Goal: Task Accomplishment & Management: Complete application form

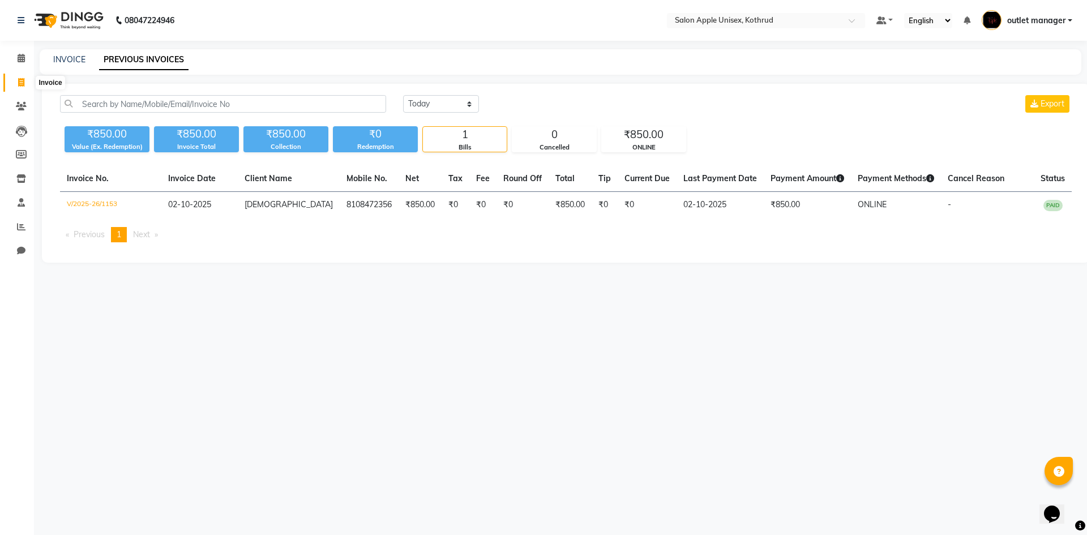
click at [23, 82] on icon at bounding box center [21, 82] width 6 height 8
select select "139"
select select "service"
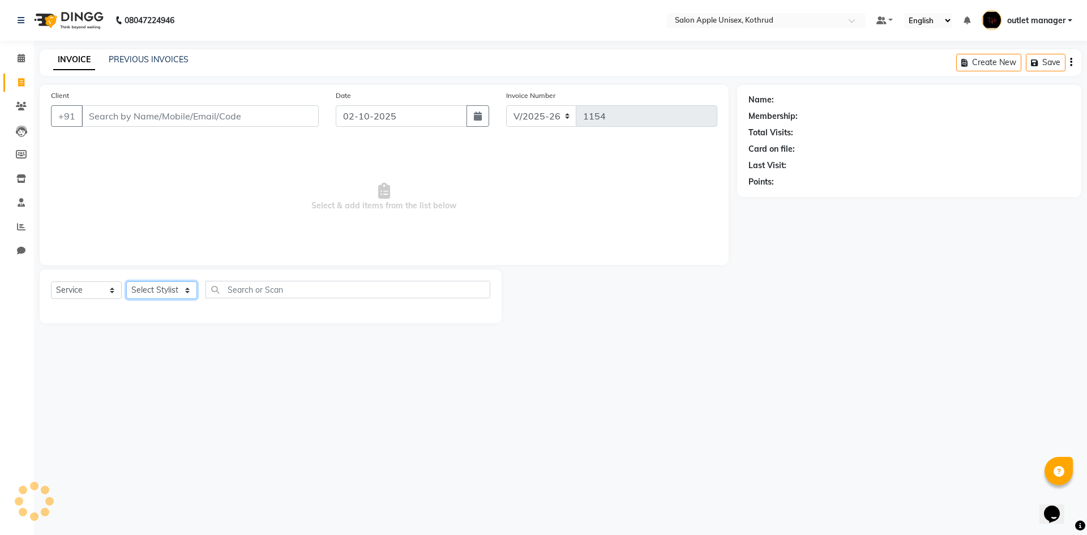
click at [163, 288] on select "Select Stylist" at bounding box center [161, 290] width 71 height 18
select select "70807"
click at [126, 281] on select "Select Stylist [PERSON_NAME] [PERSON_NAME] [PERSON_NAME] outlet manager [PERSON…" at bounding box center [171, 290] width 91 height 18
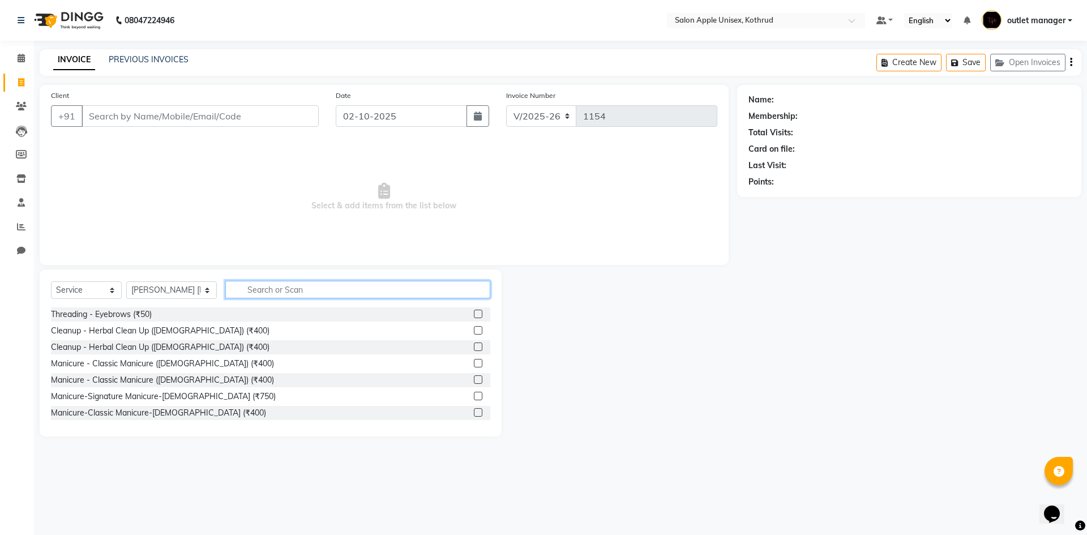
click at [245, 282] on input "text" at bounding box center [357, 290] width 265 height 18
type input "o 3"
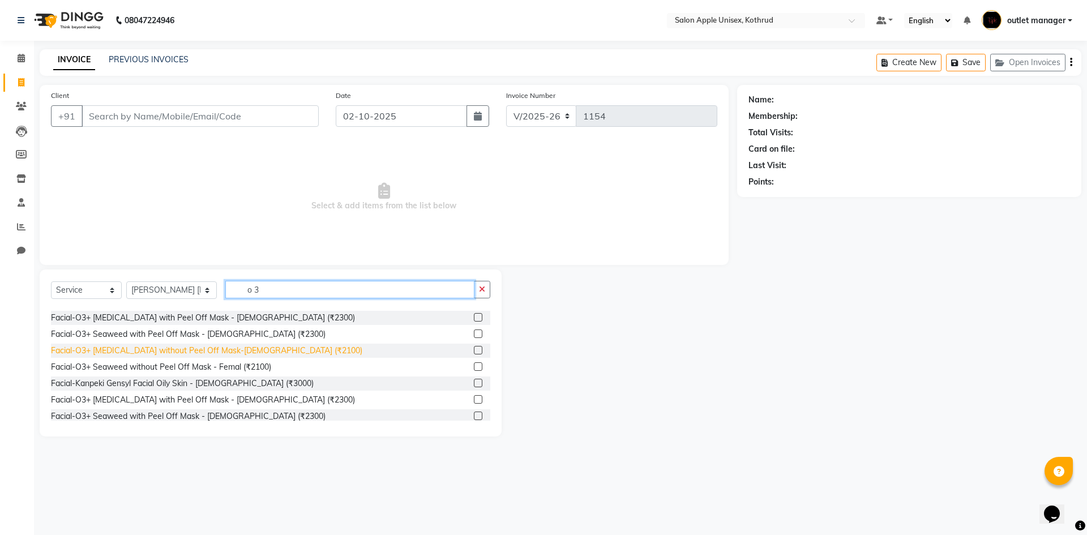
scroll to position [57, 0]
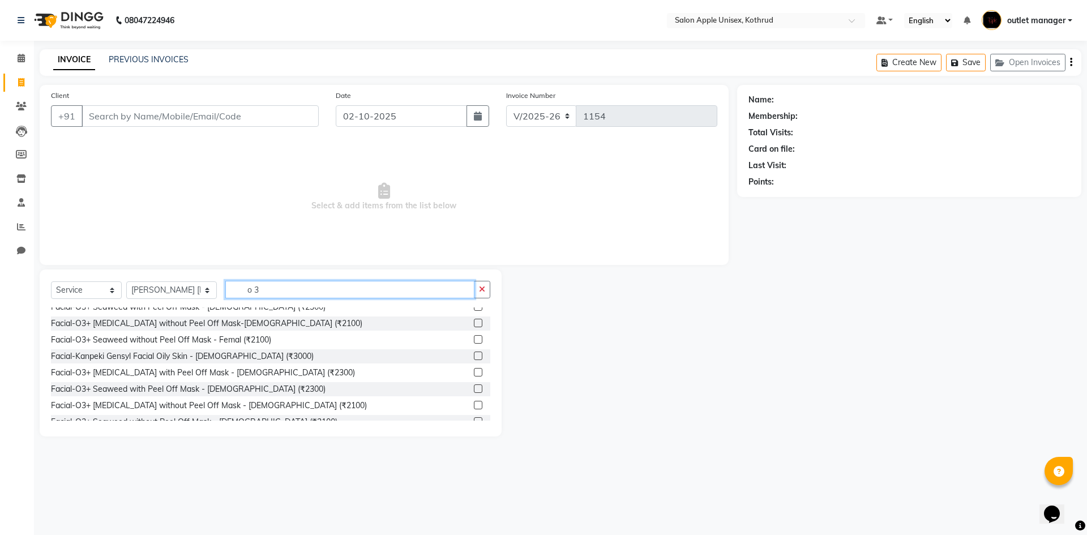
drag, startPoint x: 261, startPoint y: 288, endPoint x: 0, endPoint y: 296, distance: 261.2
click at [0, 295] on app-home "08047224946 Select Location × Salon Apple Unisex, Kothrud Default Panel My Pane…" at bounding box center [543, 227] width 1087 height 454
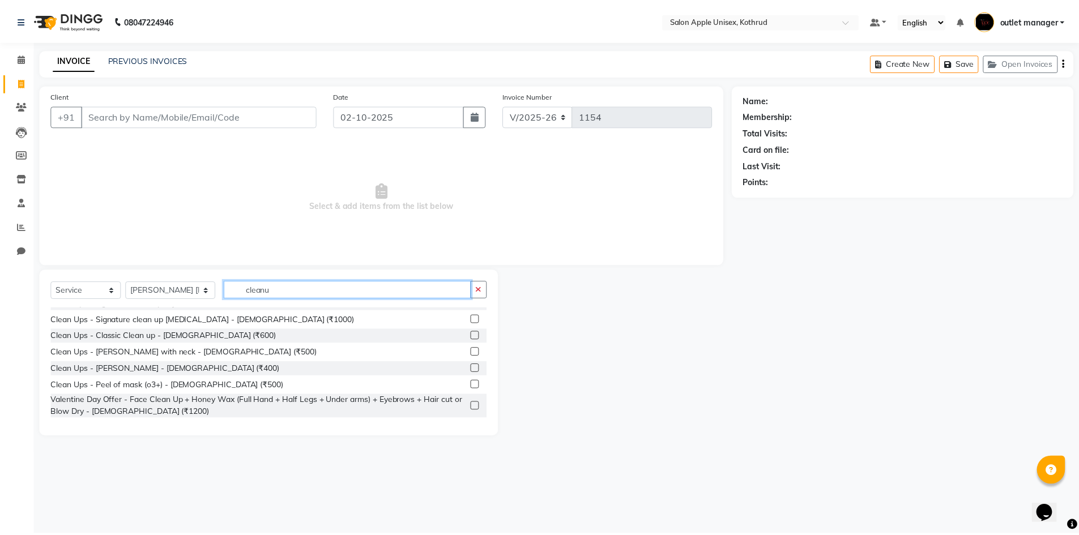
scroll to position [0, 0]
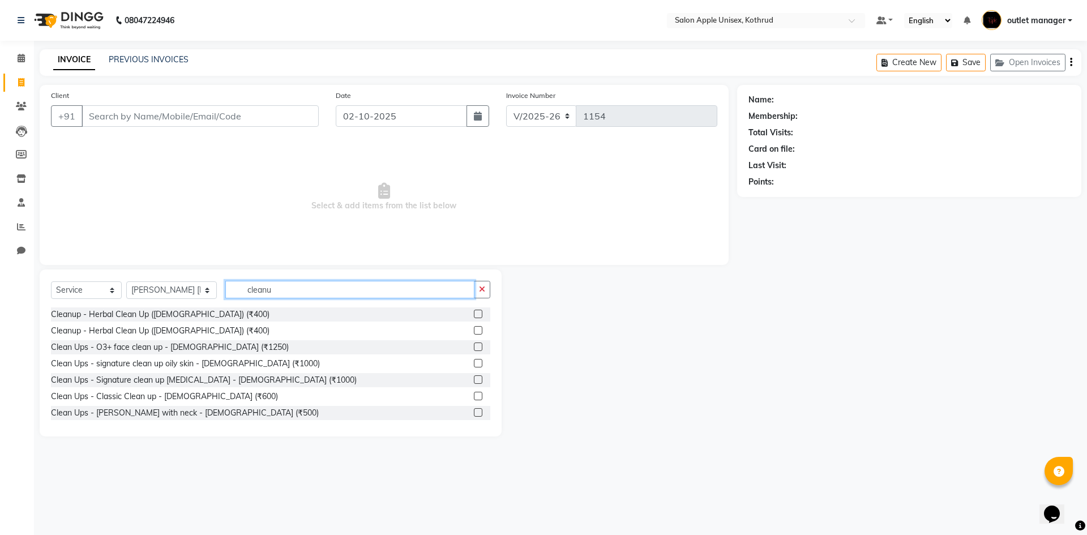
type input "cleanup"
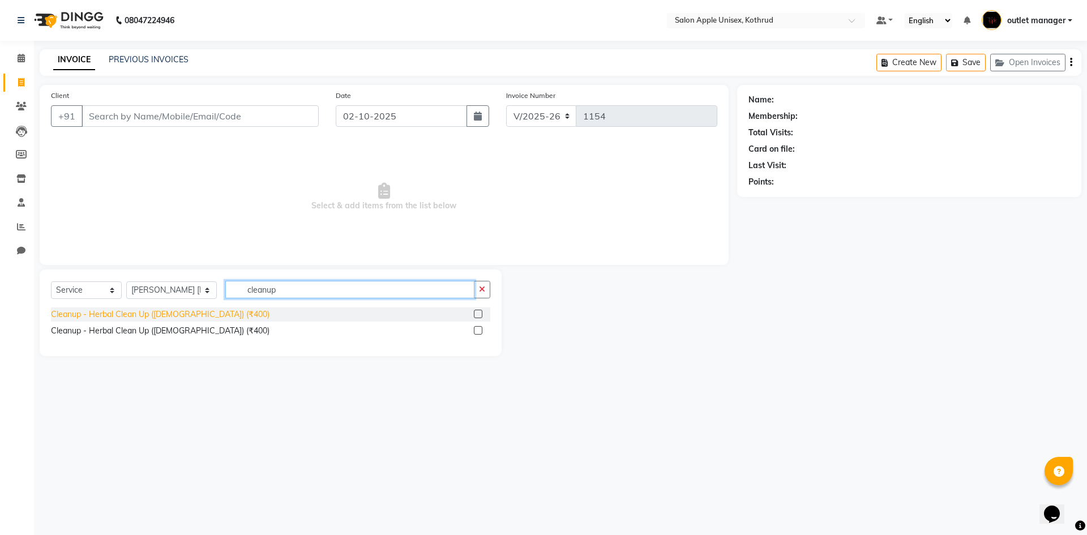
drag, startPoint x: 338, startPoint y: 281, endPoint x: 99, endPoint y: 315, distance: 241.3
click at [101, 314] on div "Select Service Product Membership Package Voucher Prepaid Gift Card Select Styl…" at bounding box center [271, 313] width 462 height 87
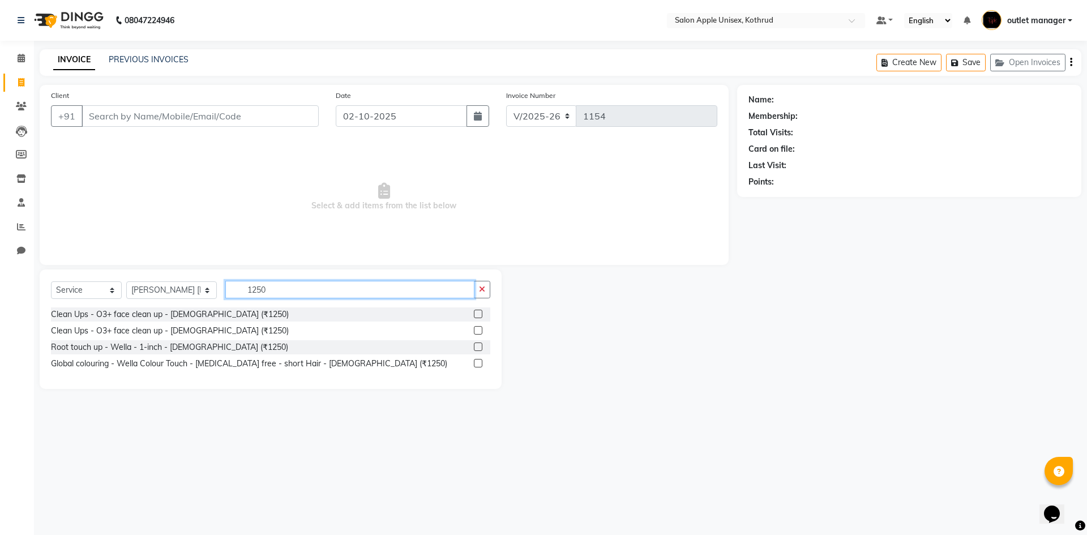
type input "1250"
click at [479, 310] on label at bounding box center [478, 314] width 8 height 8
click at [479, 311] on input "checkbox" at bounding box center [477, 314] width 7 height 7
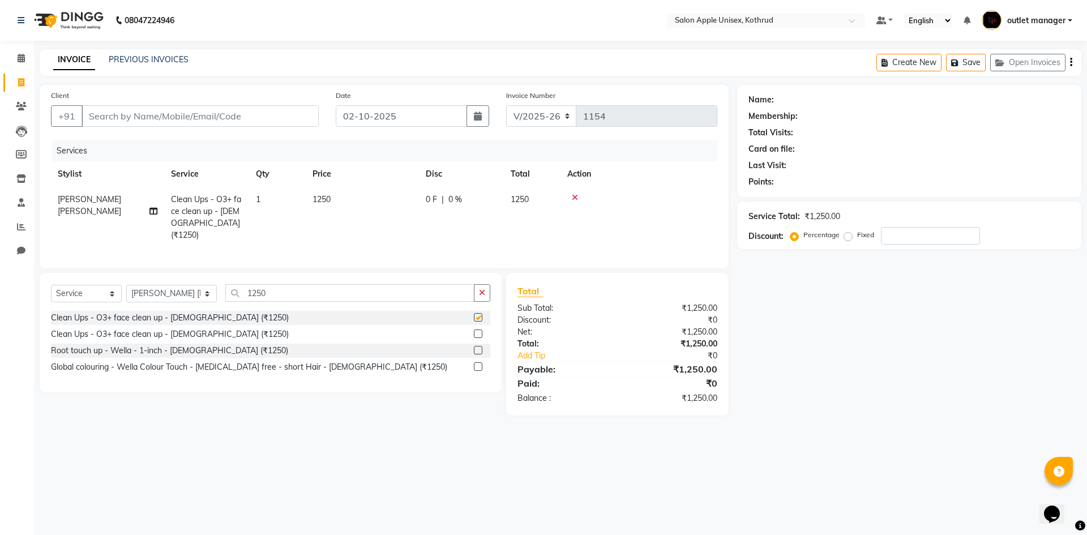
checkbox input "false"
drag, startPoint x: 300, startPoint y: 292, endPoint x: 84, endPoint y: 310, distance: 216.0
click at [84, 310] on div "Select Service Product Membership Package Voucher Prepaid Gift Card Select Styl…" at bounding box center [271, 332] width 462 height 119
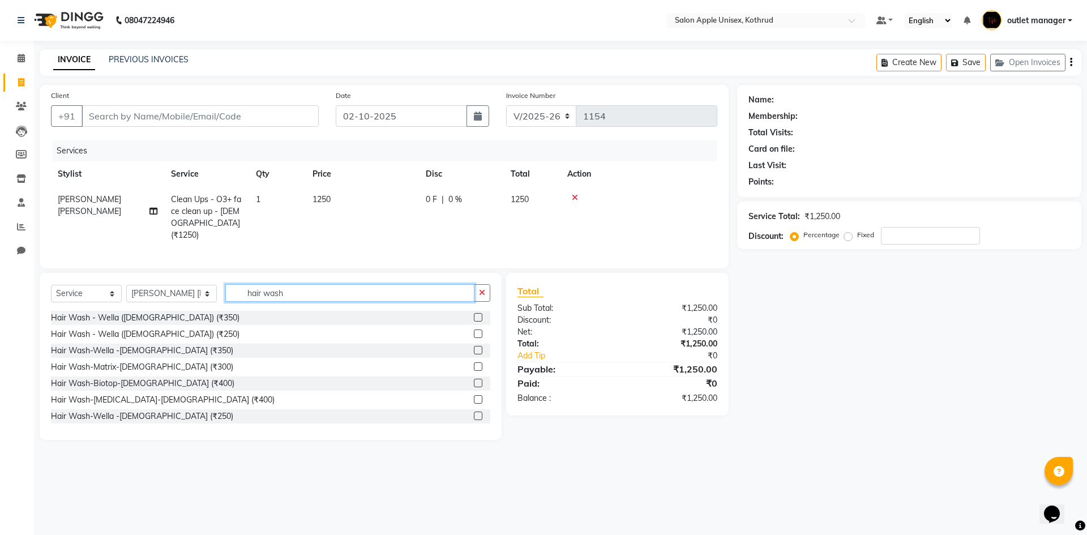
type input "hair wash"
click at [474, 313] on label at bounding box center [478, 317] width 8 height 8
click at [474, 314] on input "checkbox" at bounding box center [477, 317] width 7 height 7
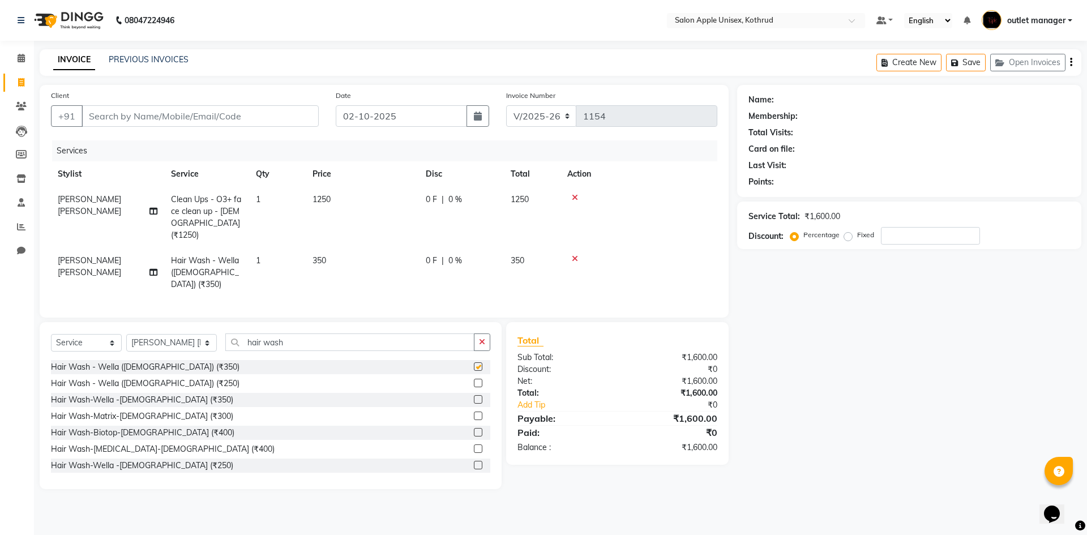
checkbox input "false"
drag, startPoint x: 319, startPoint y: 331, endPoint x: 45, endPoint y: 332, distance: 274.0
click at [72, 333] on div "Select Service Product Membership Package Voucher Prepaid Gift Card Select Styl…" at bounding box center [270, 346] width 439 height 27
type input "hair cut"
click at [185, 110] on input "Client" at bounding box center [200, 116] width 237 height 22
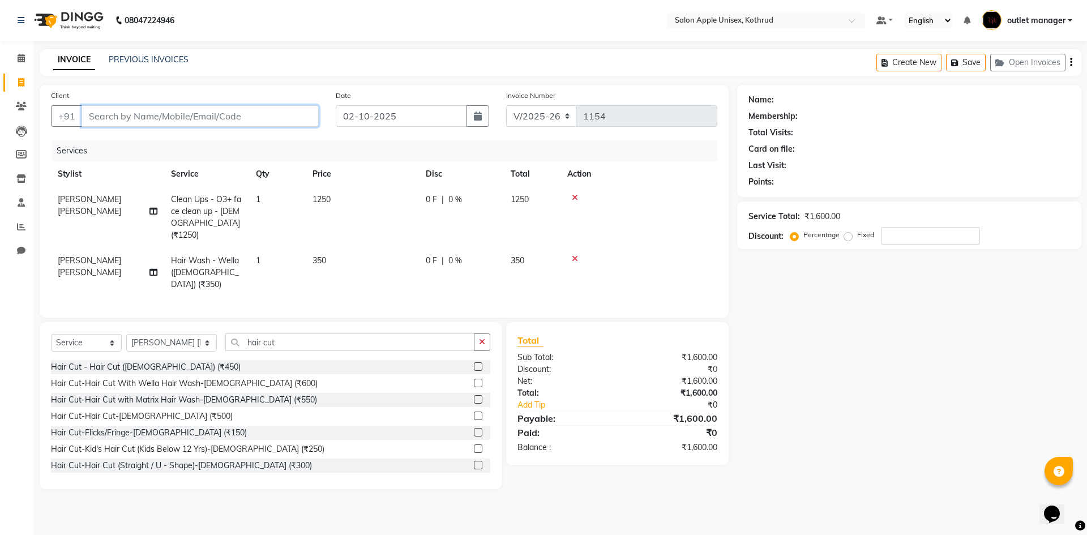
type input "7"
type input "0"
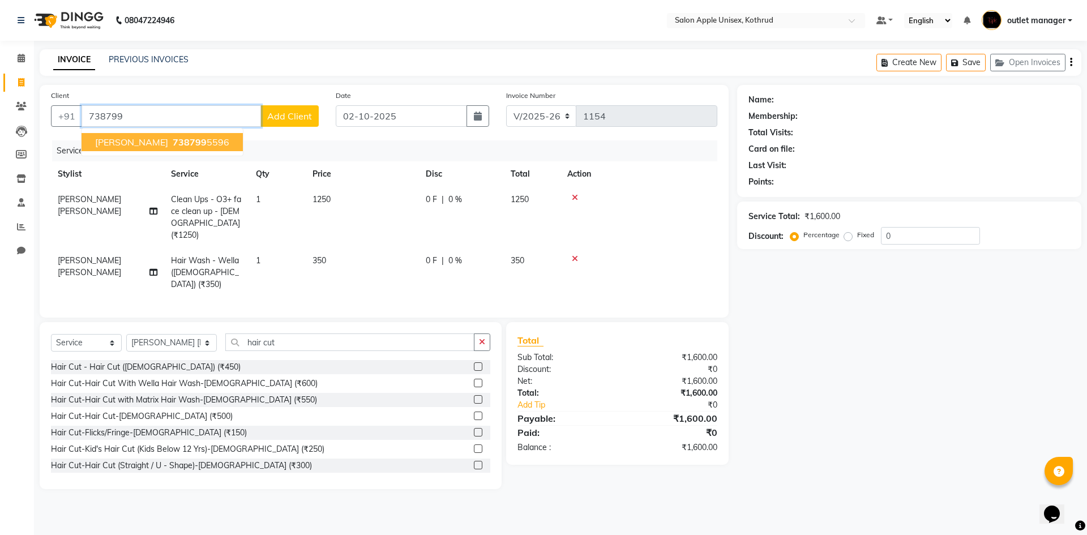
click at [200, 144] on span "738799" at bounding box center [190, 141] width 34 height 11
type input "7387995596"
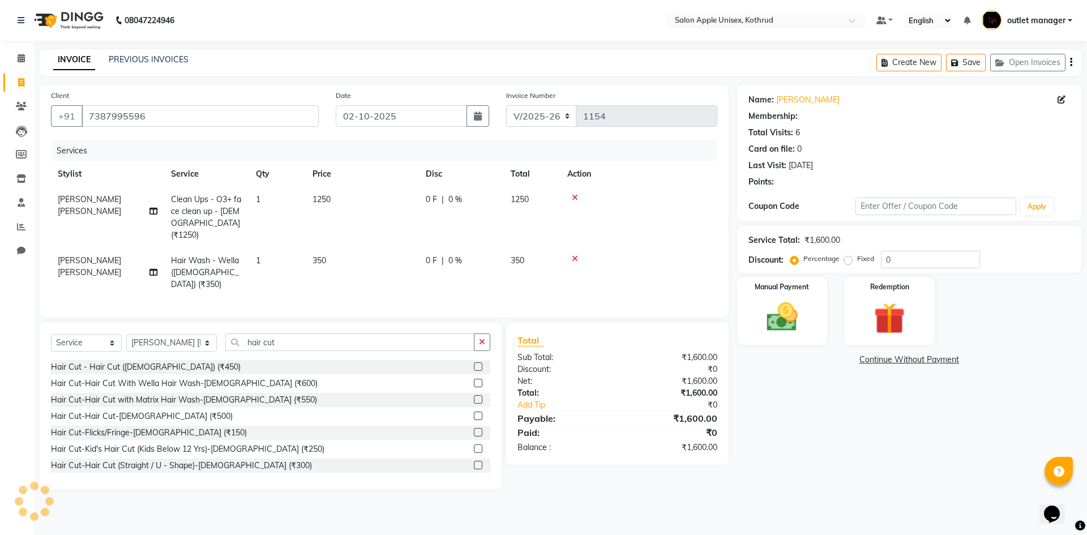
select select "1: Object"
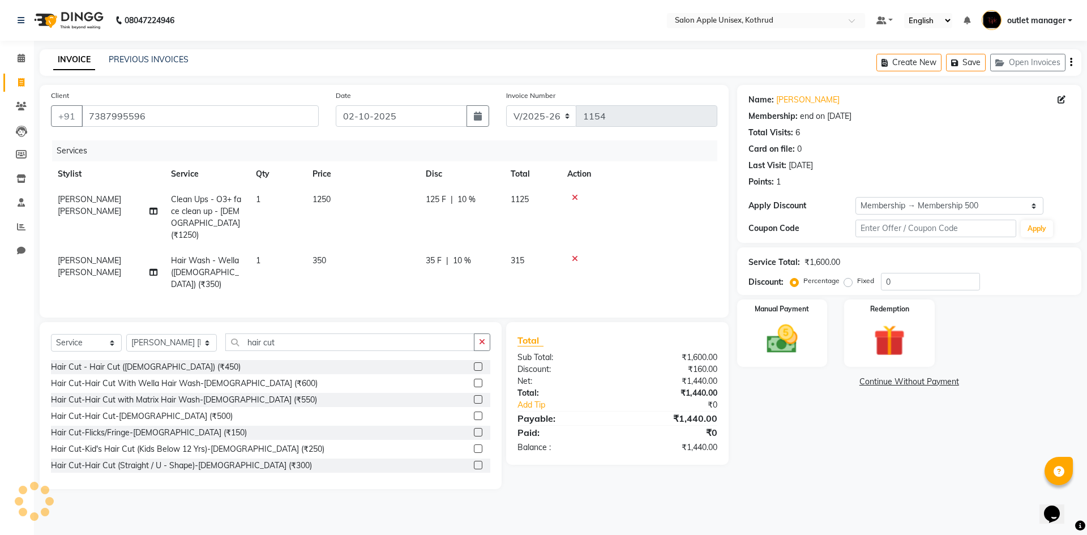
type input "10"
drag, startPoint x: 279, startPoint y: 333, endPoint x: 156, endPoint y: 324, distance: 123.7
click at [156, 333] on div "Select Service Product Membership Package Voucher Prepaid Gift Card Select Styl…" at bounding box center [270, 346] width 439 height 27
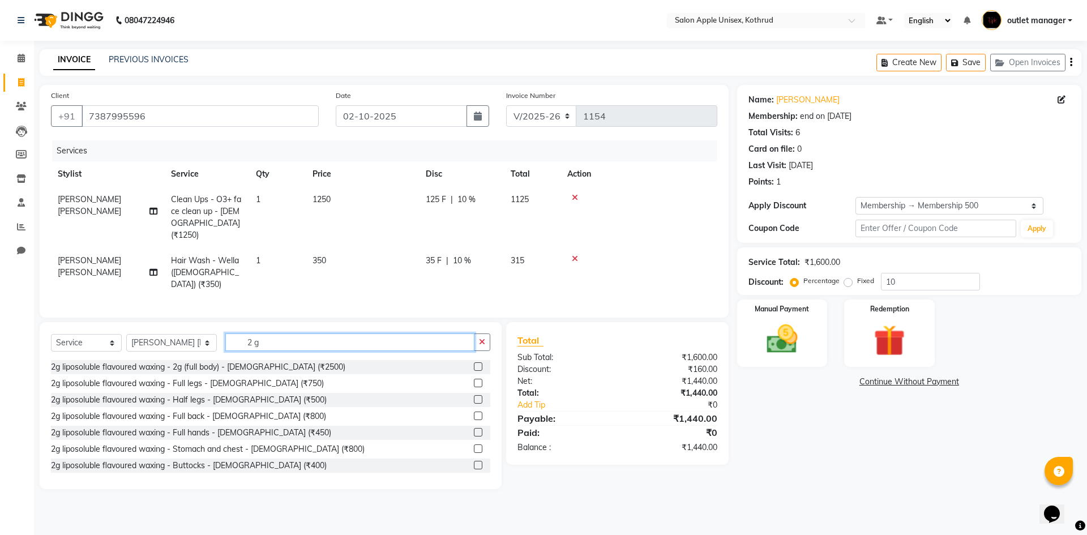
type input "2 g"
click at [474, 395] on label at bounding box center [478, 399] width 8 height 8
click at [474, 396] on input "checkbox" at bounding box center [477, 399] width 7 height 7
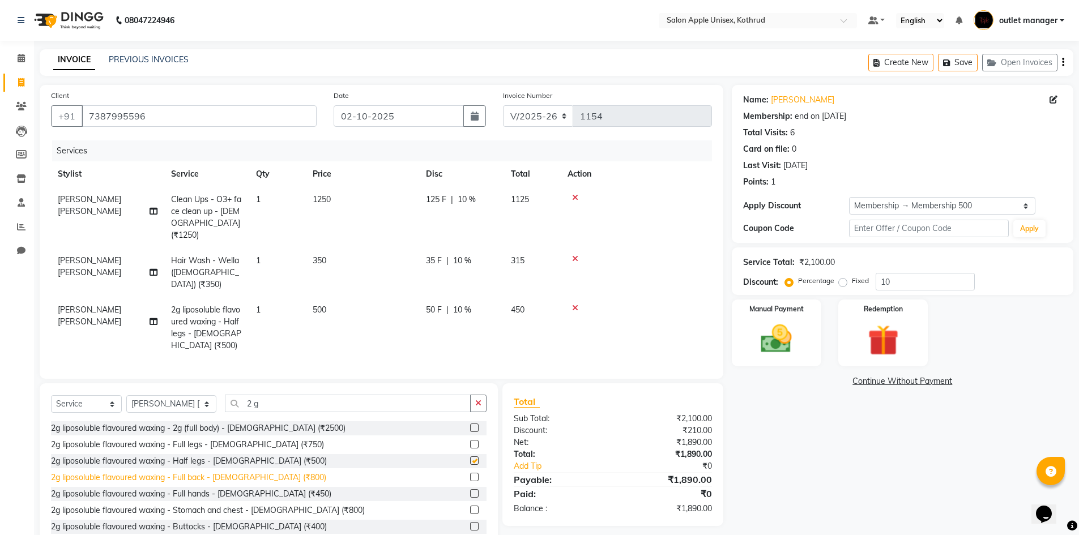
checkbox input "false"
click at [470, 489] on label at bounding box center [474, 493] width 8 height 8
click at [470, 490] on input "checkbox" at bounding box center [473, 493] width 7 height 7
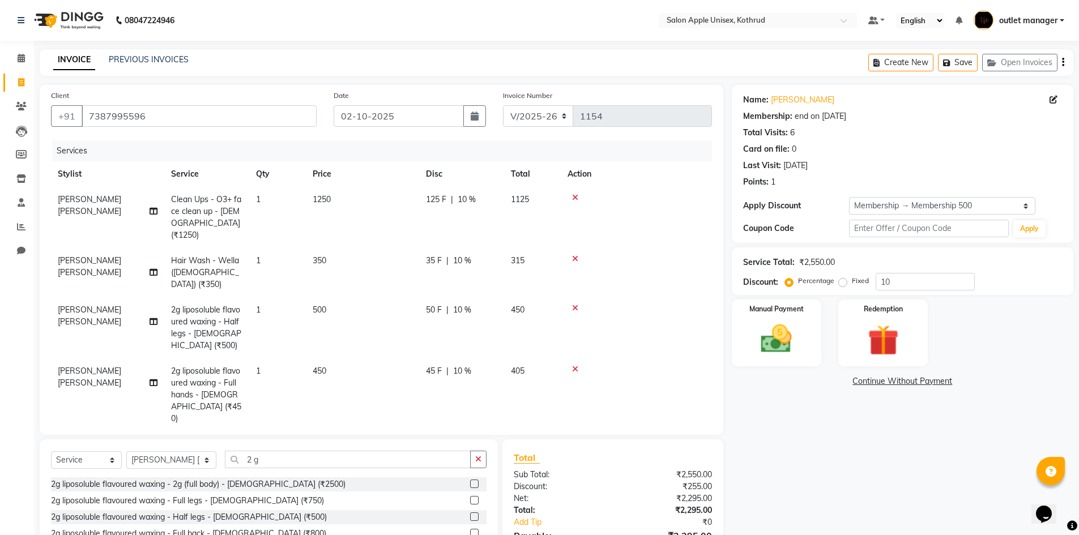
checkbox input "false"
drag, startPoint x: 342, startPoint y: 443, endPoint x: 94, endPoint y: 460, distance: 248.6
click at [94, 460] on div "Select Service Product Membership Package Voucher Prepaid Gift Card Select Styl…" at bounding box center [268, 464] width 435 height 27
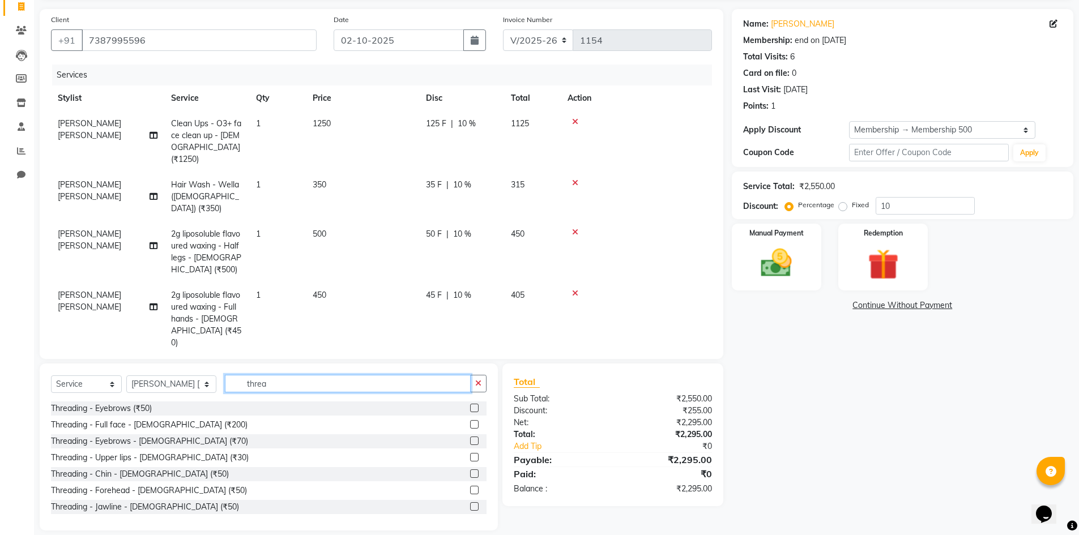
scroll to position [78, 0]
type input "threa"
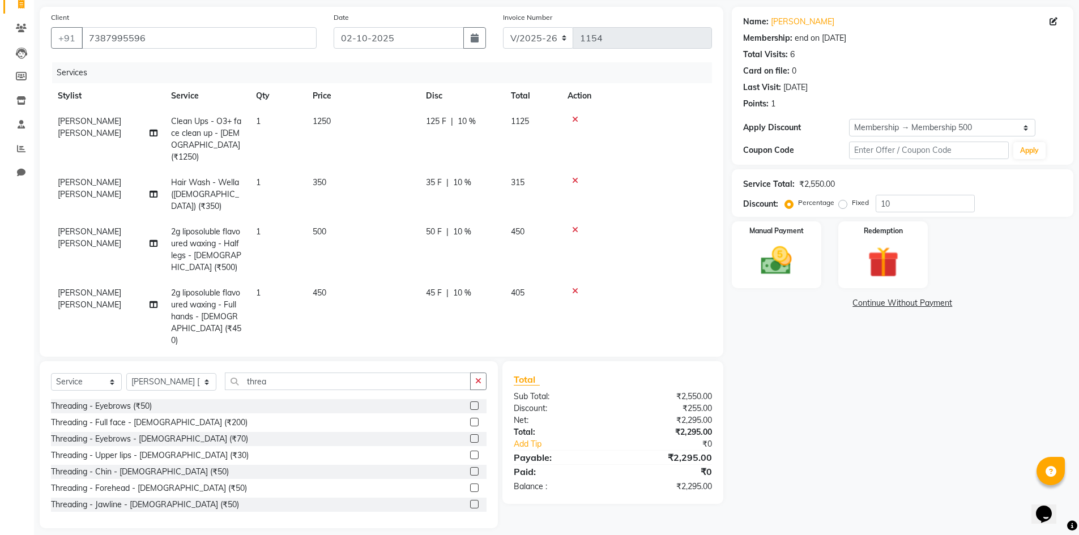
click at [470, 434] on label at bounding box center [474, 438] width 8 height 8
click at [470, 435] on input "checkbox" at bounding box center [473, 438] width 7 height 7
checkbox input "false"
click at [470, 455] on label at bounding box center [474, 455] width 8 height 8
click at [470, 455] on input "checkbox" at bounding box center [473, 455] width 7 height 7
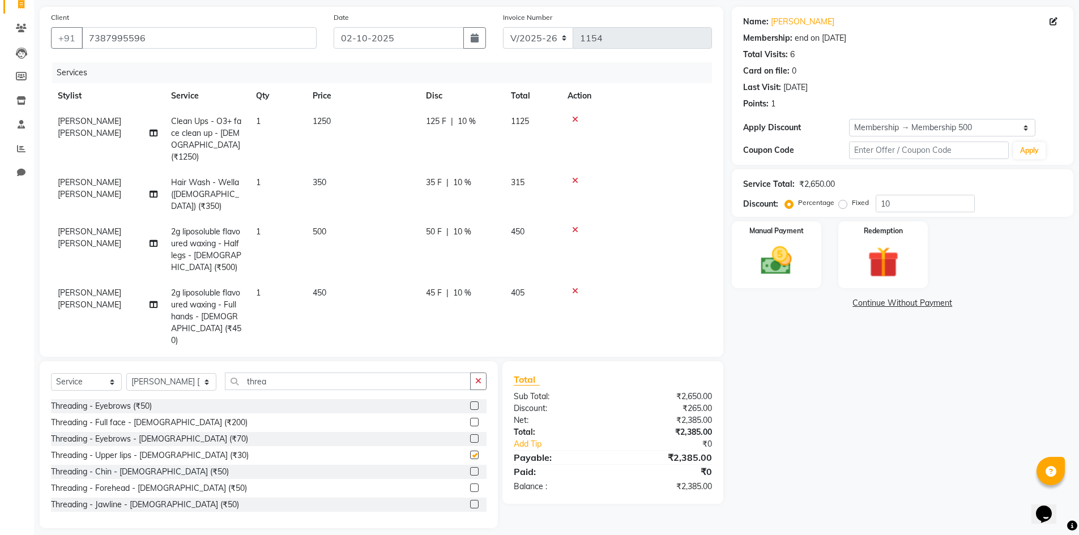
checkbox input "false"
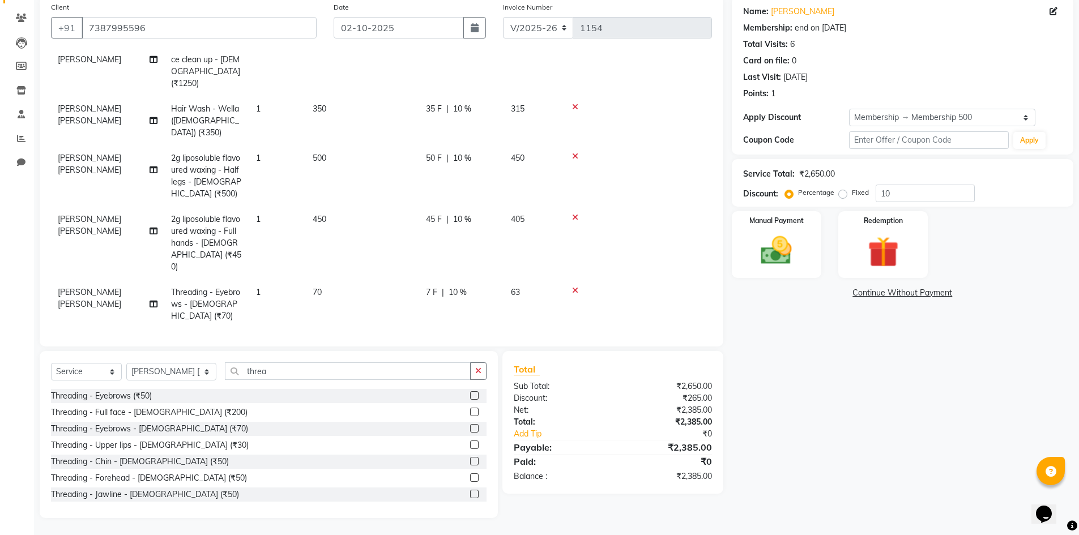
scroll to position [65, 0]
drag, startPoint x: 276, startPoint y: 366, endPoint x: 112, endPoint y: 366, distance: 163.6
click at [112, 366] on div "Select Service Product Membership Package Voucher Prepaid Gift Card Select Styl…" at bounding box center [268, 375] width 435 height 27
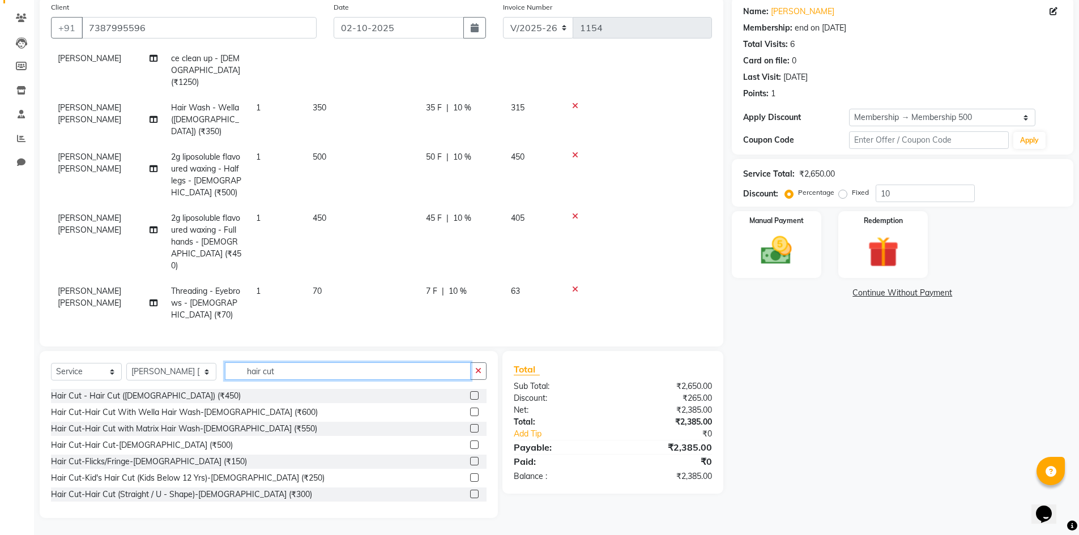
type input "hair cut"
click at [470, 446] on label at bounding box center [474, 445] width 8 height 8
click at [470, 446] on input "checkbox" at bounding box center [473, 445] width 7 height 7
checkbox input "false"
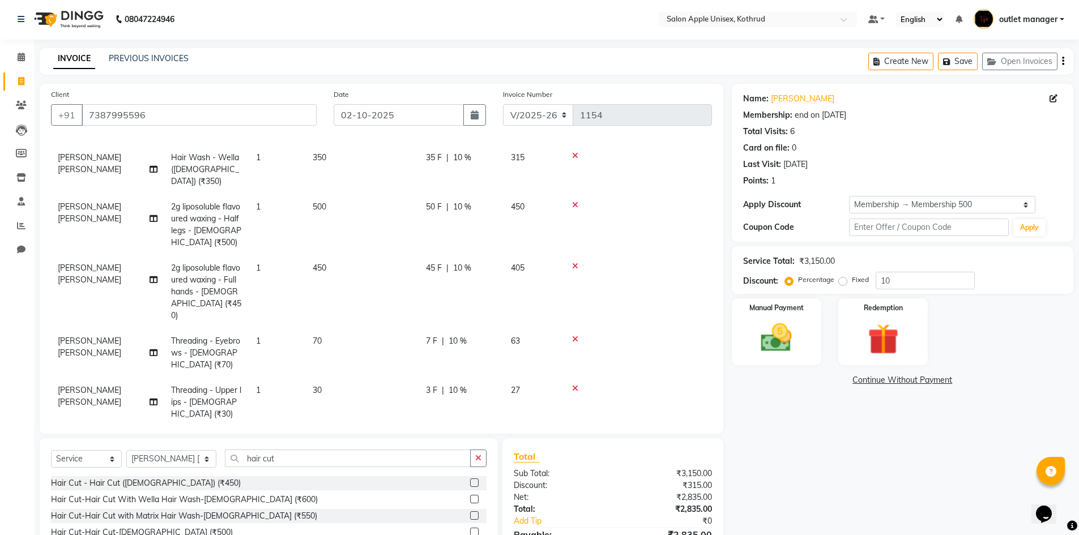
scroll to position [0, 0]
click at [781, 308] on label "Manual Payment" at bounding box center [776, 308] width 57 height 11
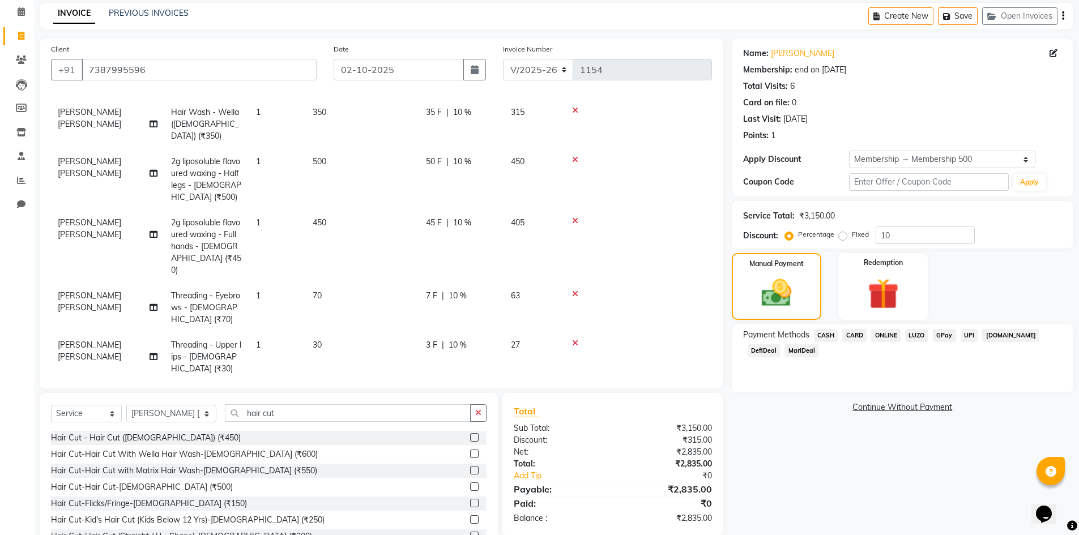
scroll to position [88, 0]
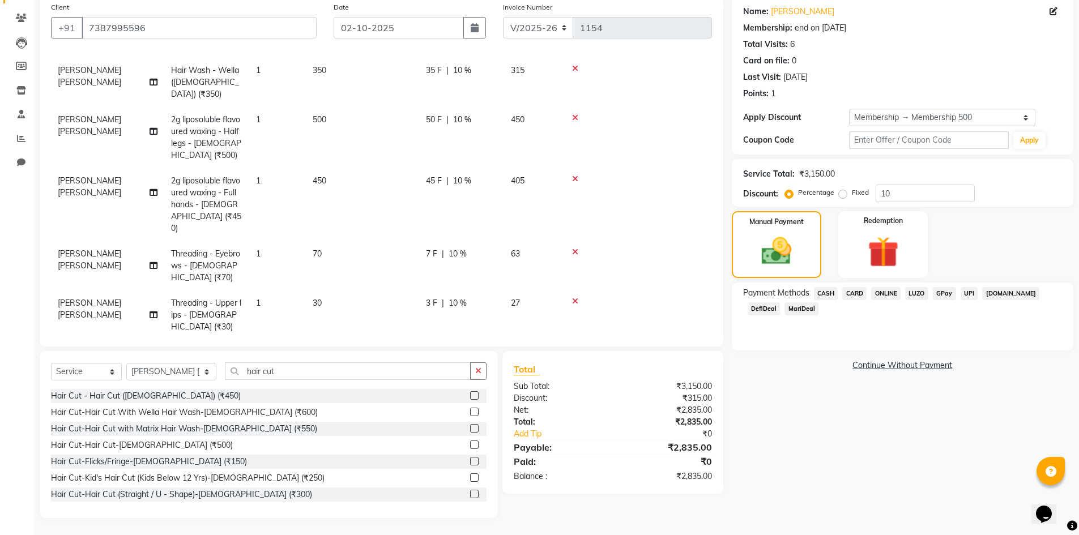
click at [102, 290] on td "[PERSON_NAME] [PERSON_NAME]" at bounding box center [107, 314] width 113 height 49
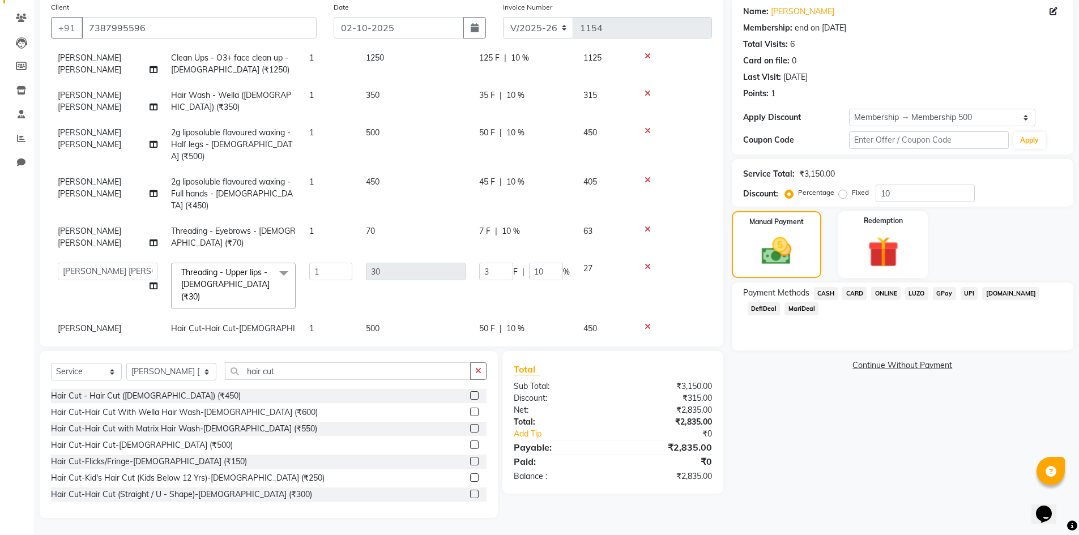
click at [102, 263] on select "[PERSON_NAME] [PERSON_NAME] [PERSON_NAME] outlet manager [PERSON_NAME] Shruti […" at bounding box center [108, 272] width 100 height 18
select select "76425"
click at [97, 226] on span "[PERSON_NAME] [PERSON_NAME]" at bounding box center [89, 237] width 63 height 22
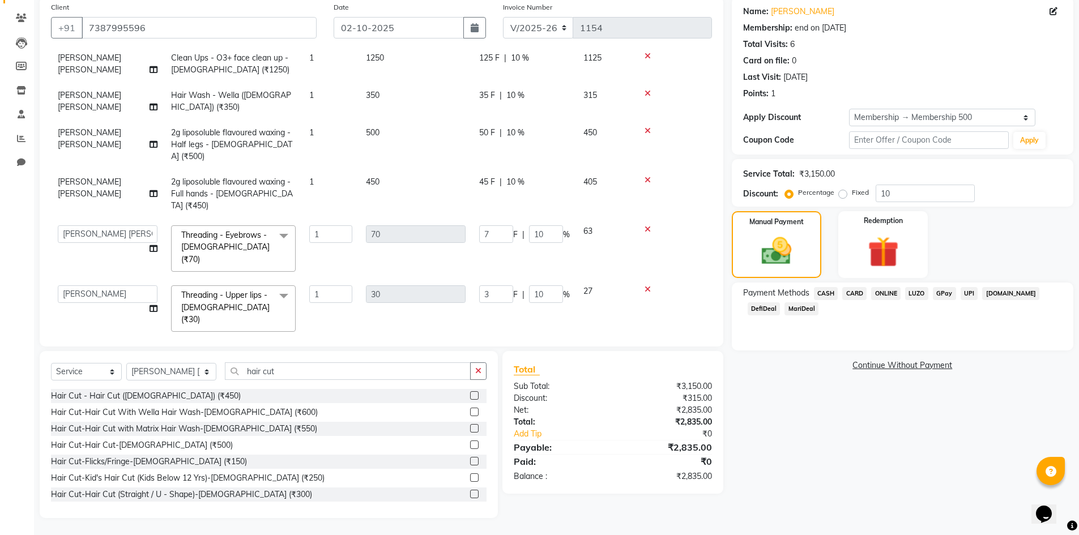
click at [97, 225] on select "[PERSON_NAME] [PERSON_NAME] [PERSON_NAME] outlet manager [PERSON_NAME] Shruti […" at bounding box center [108, 234] width 100 height 18
select select "76425"
click at [102, 177] on span "[PERSON_NAME] [PERSON_NAME]" at bounding box center [89, 188] width 63 height 22
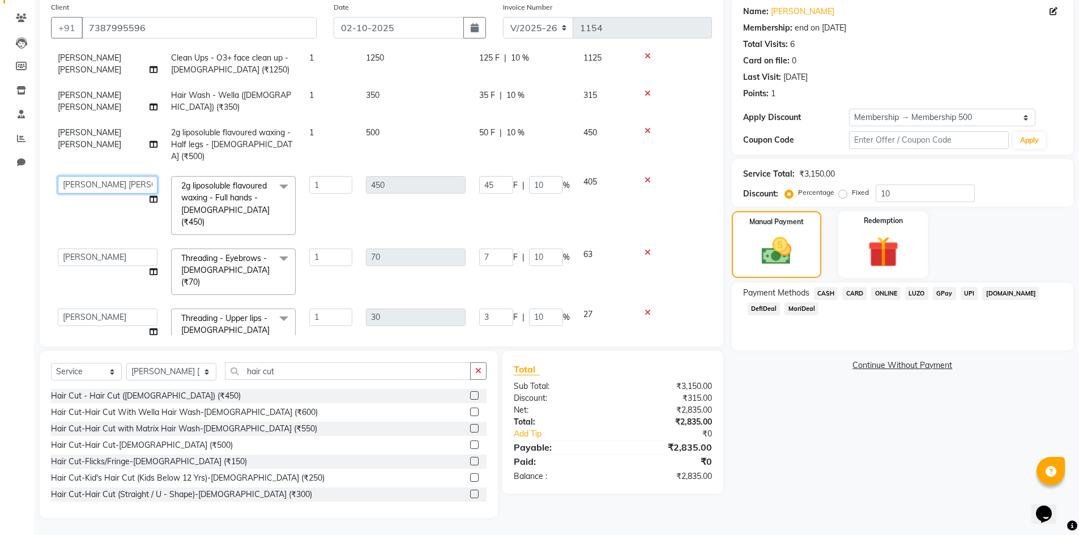
click at [102, 176] on select "[PERSON_NAME] [PERSON_NAME] [PERSON_NAME] outlet manager [PERSON_NAME] Shruti […" at bounding box center [108, 185] width 100 height 18
select select "76425"
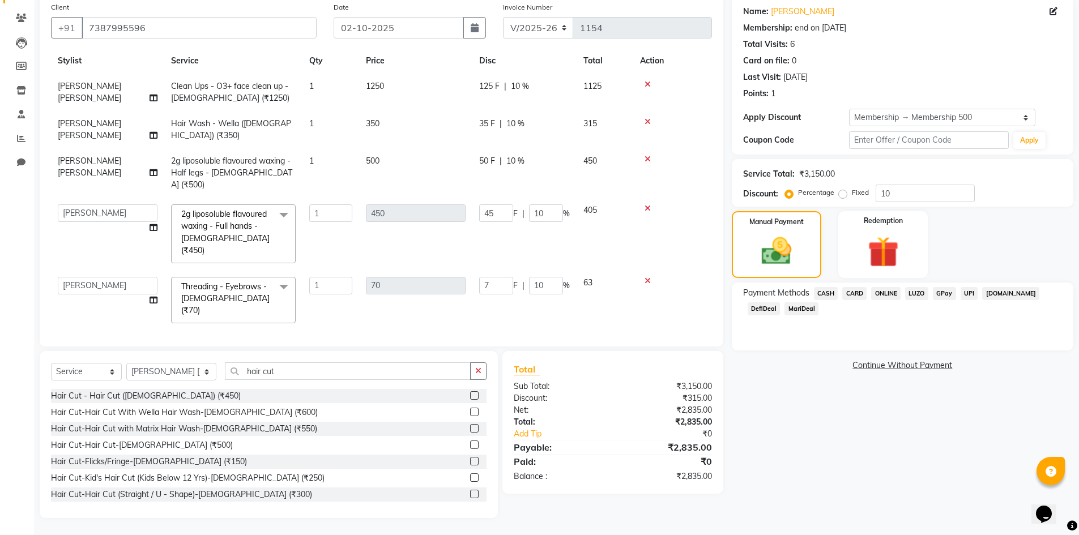
scroll to position [0, 0]
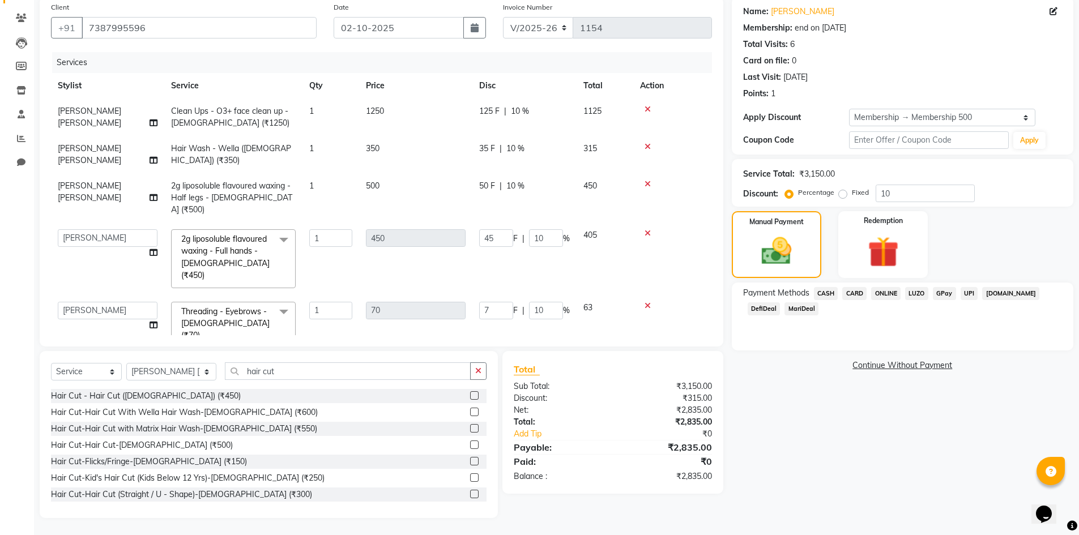
click at [115, 179] on td "[PERSON_NAME] [PERSON_NAME]" at bounding box center [107, 197] width 113 height 49
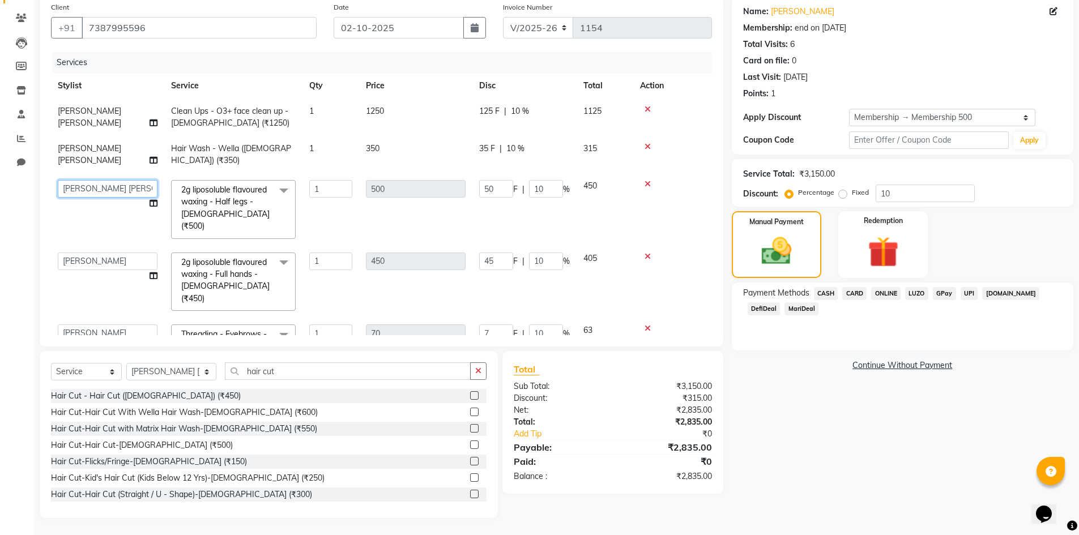
click at [117, 186] on select "[PERSON_NAME] [PERSON_NAME] [PERSON_NAME] outlet manager [PERSON_NAME] Shruti […" at bounding box center [108, 189] width 100 height 18
select select "76425"
click at [120, 151] on span "[PERSON_NAME] [PERSON_NAME]" at bounding box center [89, 154] width 63 height 22
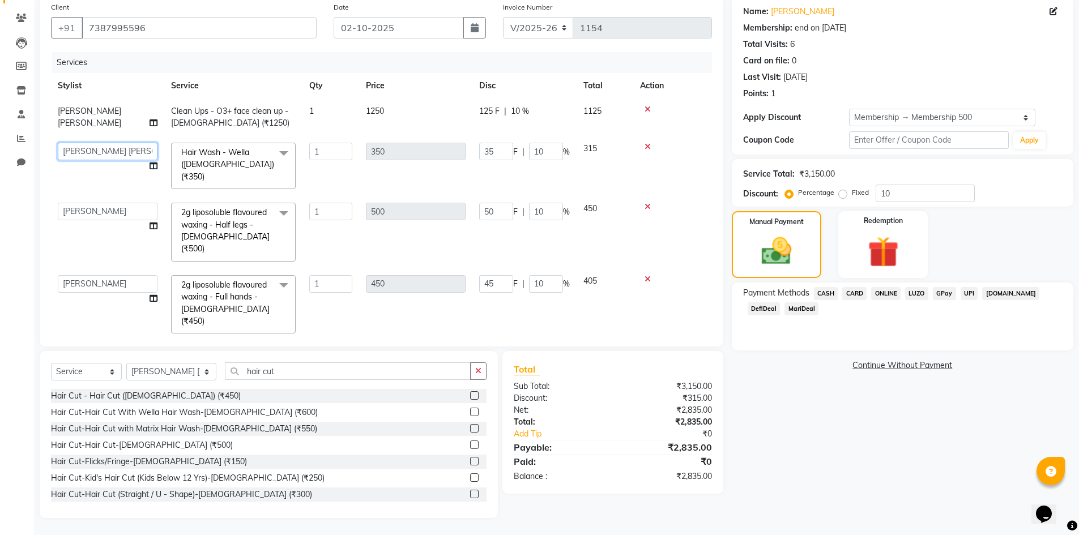
click at [120, 151] on select "[PERSON_NAME] [PERSON_NAME] [PERSON_NAME] outlet manager [PERSON_NAME] Shruti […" at bounding box center [108, 152] width 100 height 18
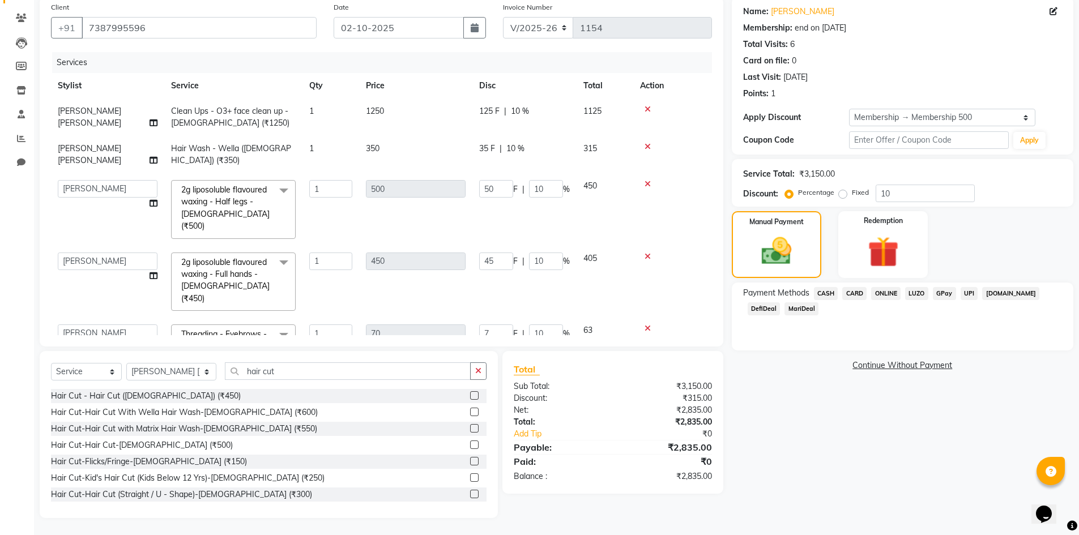
click at [194, 58] on div "Services" at bounding box center [386, 62] width 668 height 21
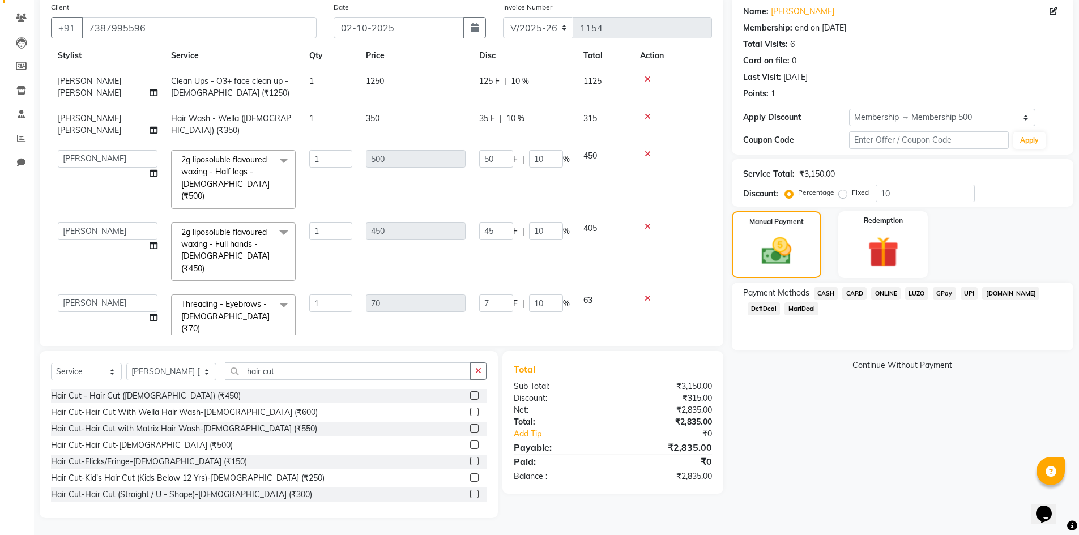
scroll to position [109, 0]
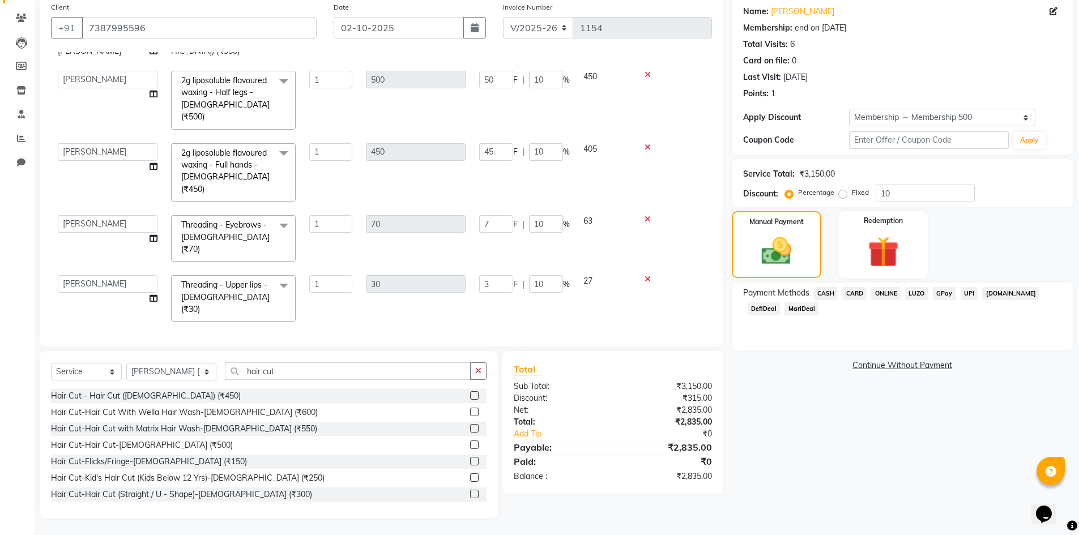
click at [596, 153] on td "405" at bounding box center [604, 172] width 57 height 72
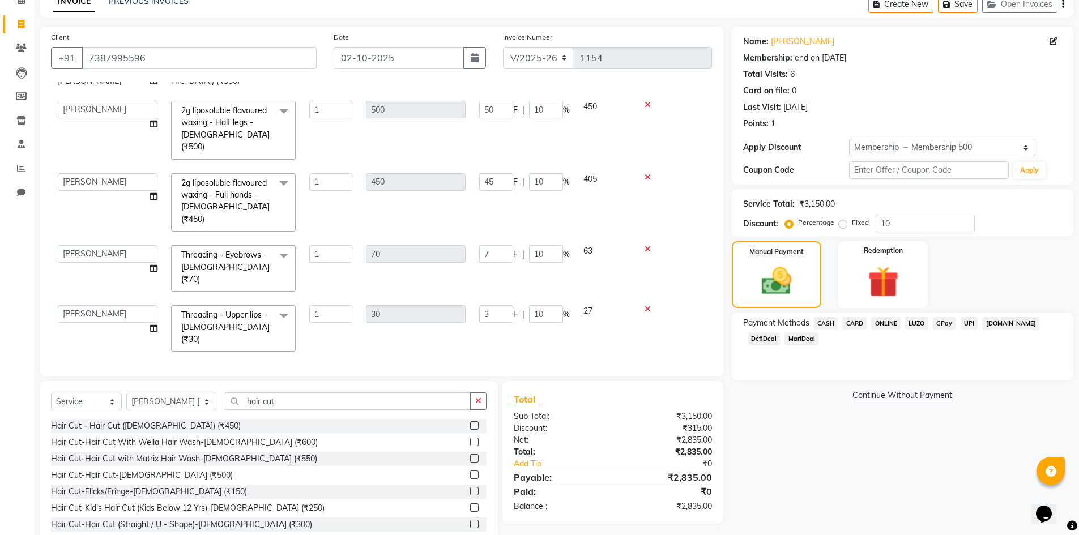
scroll to position [32, 0]
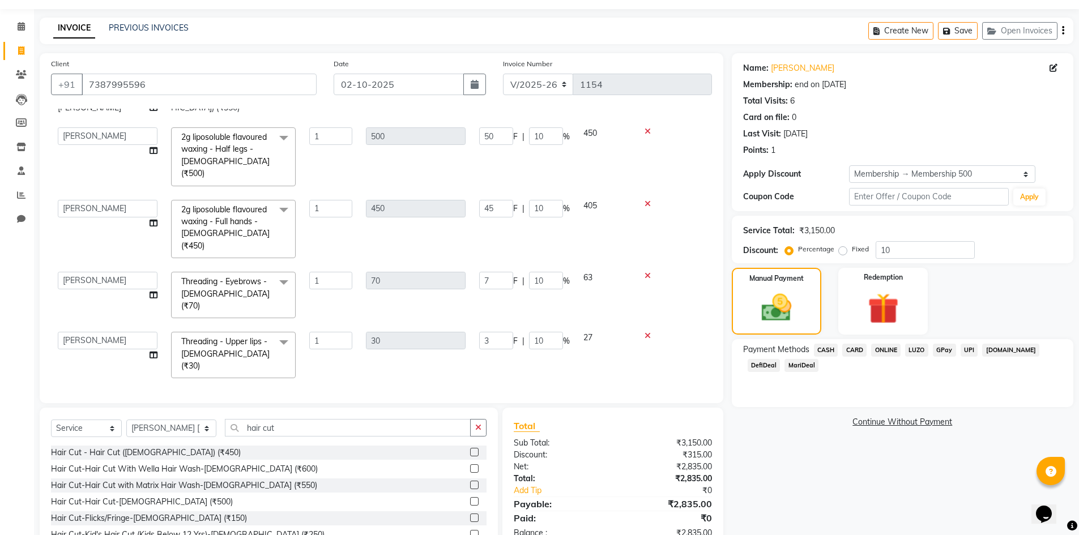
click at [890, 354] on span "ONLINE" at bounding box center [885, 350] width 29 height 13
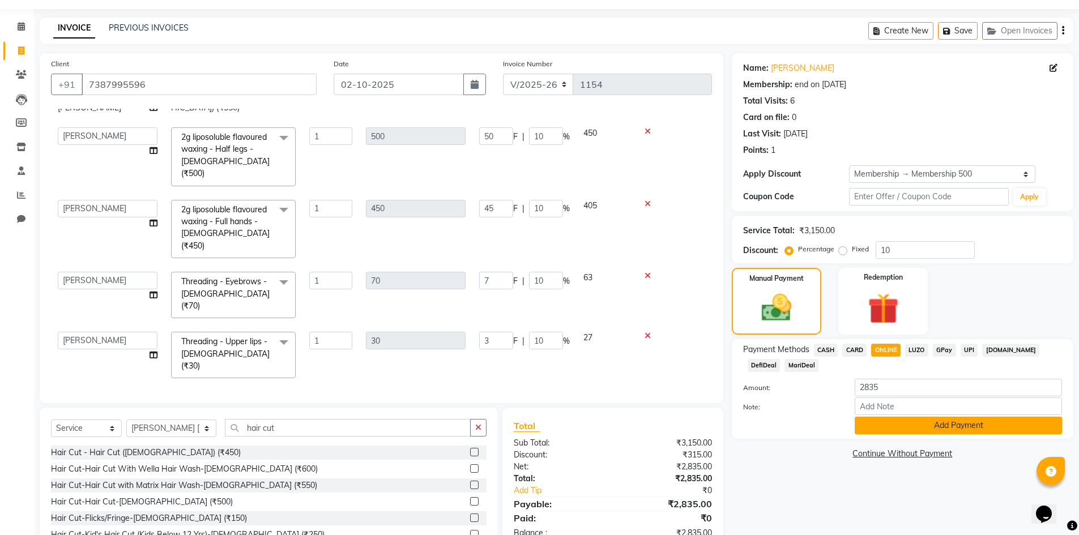
click at [934, 424] on button "Add Payment" at bounding box center [957, 426] width 207 height 18
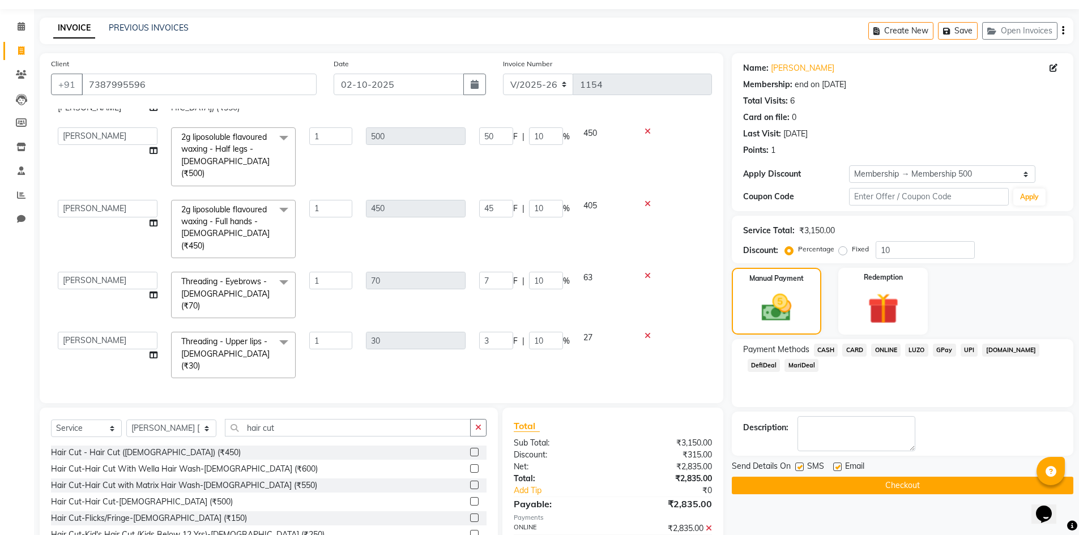
click at [931, 483] on button "Checkout" at bounding box center [902, 486] width 341 height 18
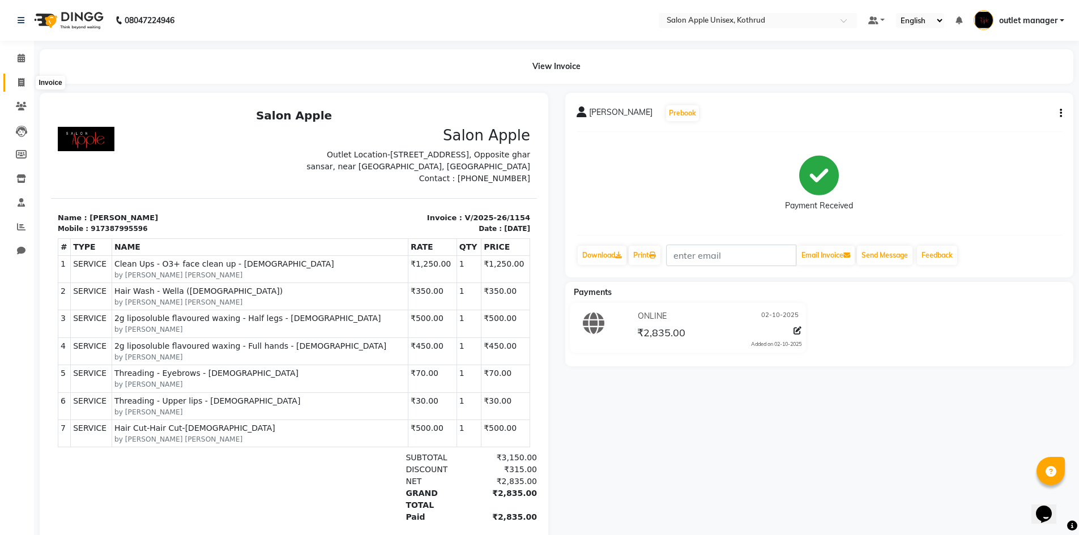
click at [24, 82] on icon at bounding box center [21, 82] width 6 height 8
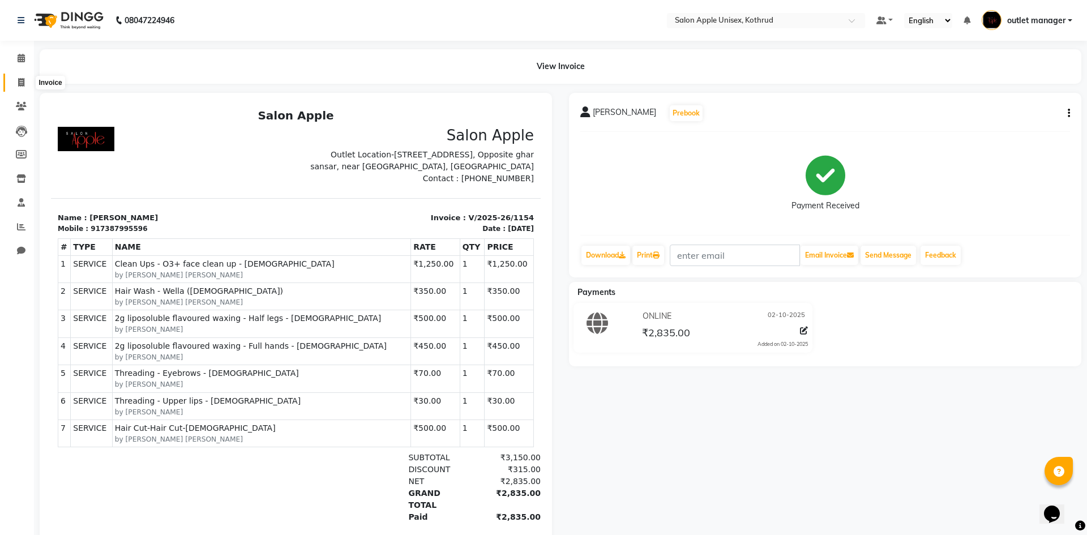
select select "139"
select select "service"
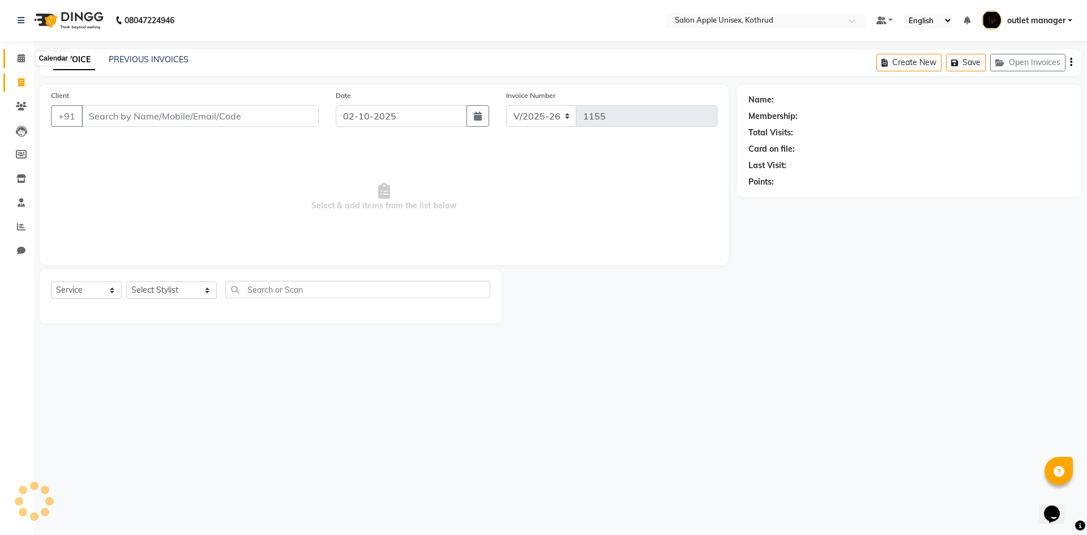
click at [20, 54] on icon at bounding box center [21, 58] width 7 height 8
